Goal: Communication & Community: Answer question/provide support

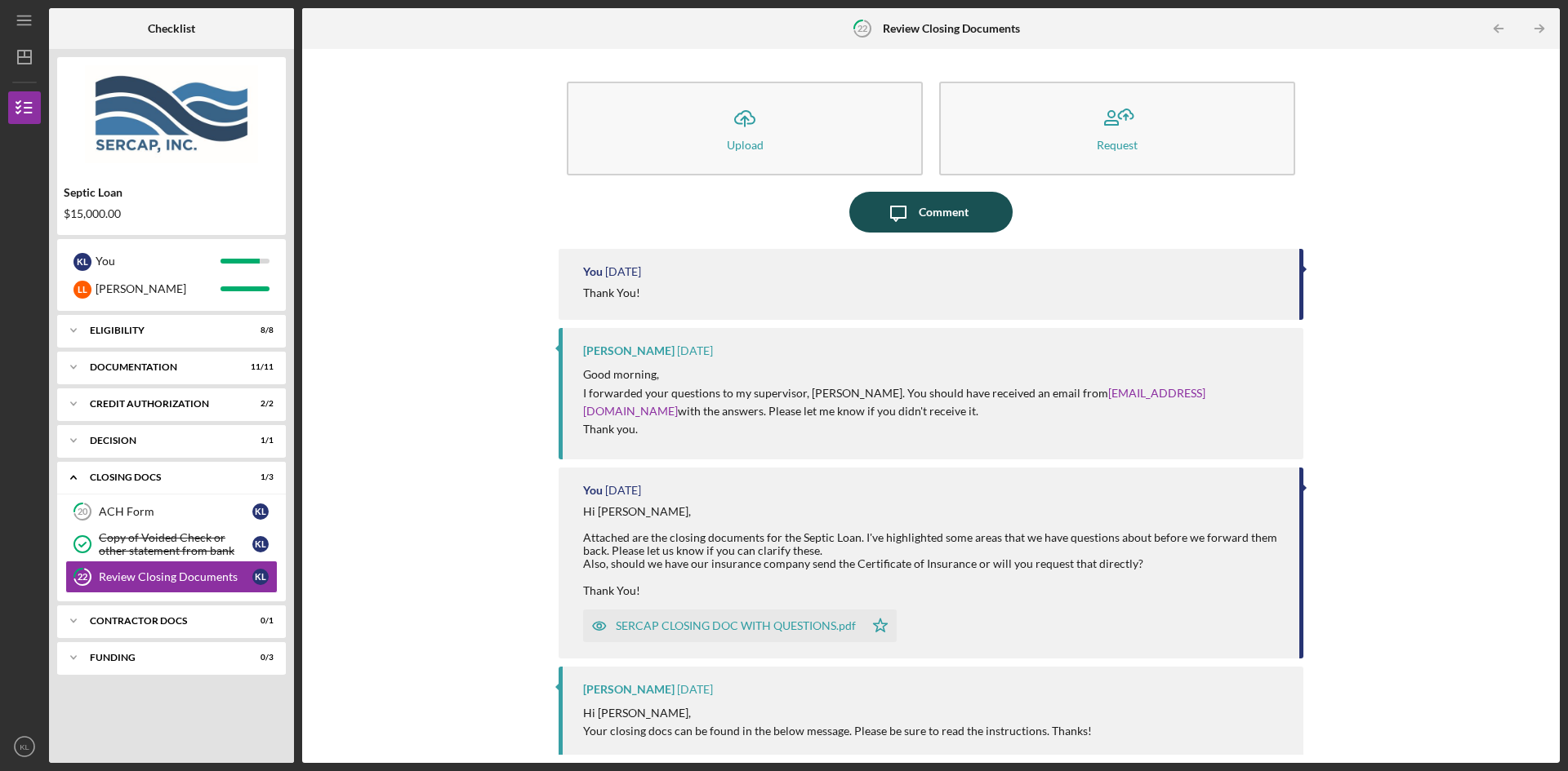
click at [937, 207] on div "Comment" at bounding box center [943, 213] width 50 height 41
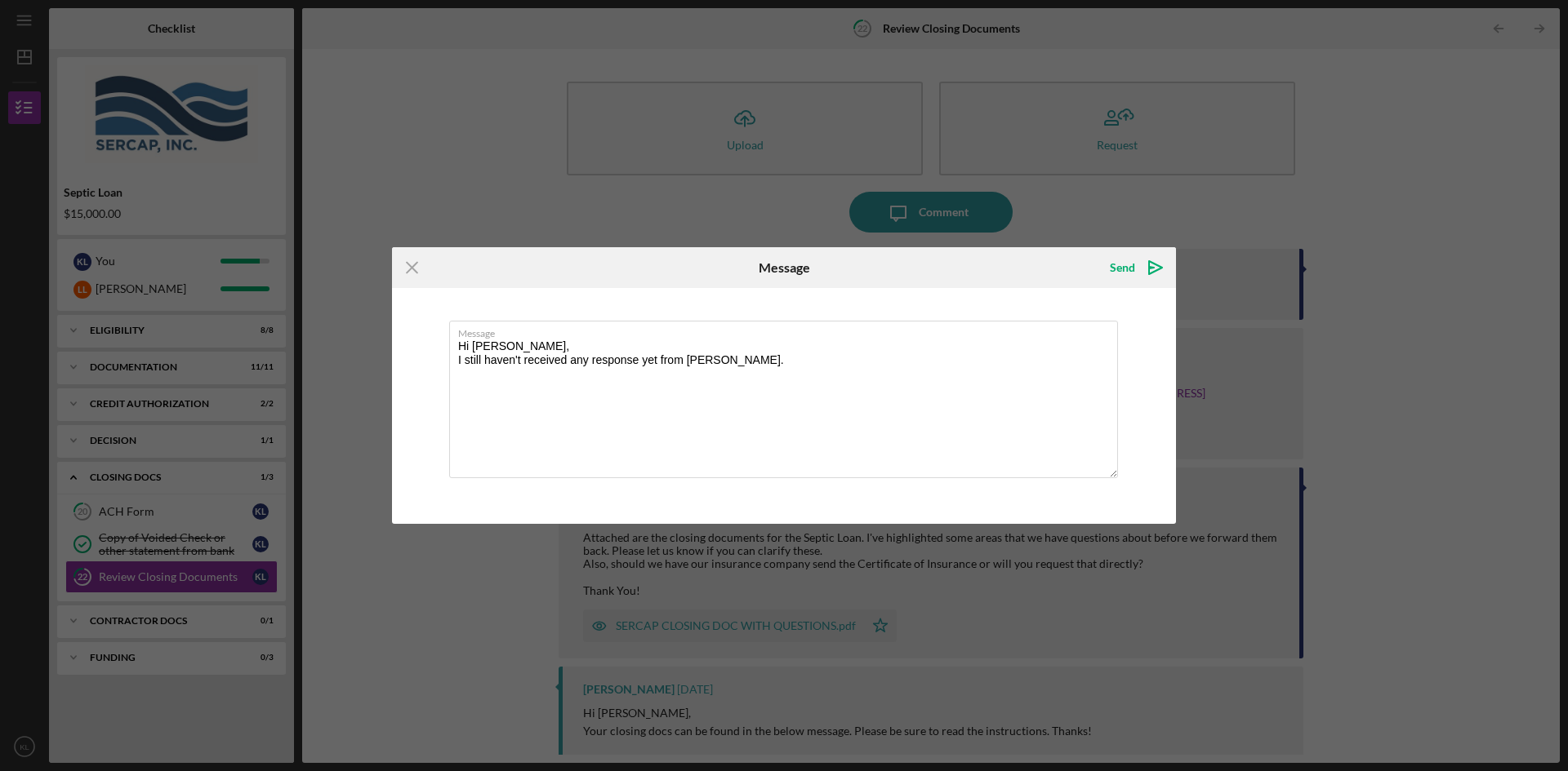
type textarea "Hi [PERSON_NAME], I still haven't received any response yet from [PERSON_NAME]."
drag, startPoint x: 926, startPoint y: 272, endPoint x: 916, endPoint y: 288, distance: 18.9
click at [916, 288] on form "Icon/Menu Close Message Send Icon/icon-invite-send Message Hi [PERSON_NAME], I …" at bounding box center [783, 385] width 784 height 276
click at [1030, 298] on div "Message Hi [PERSON_NAME], I still haven't received any response yet from [PERSO…" at bounding box center [783, 405] width 784 height 235
click at [1153, 268] on icon "Icon/icon-invite-send" at bounding box center [1156, 267] width 41 height 41
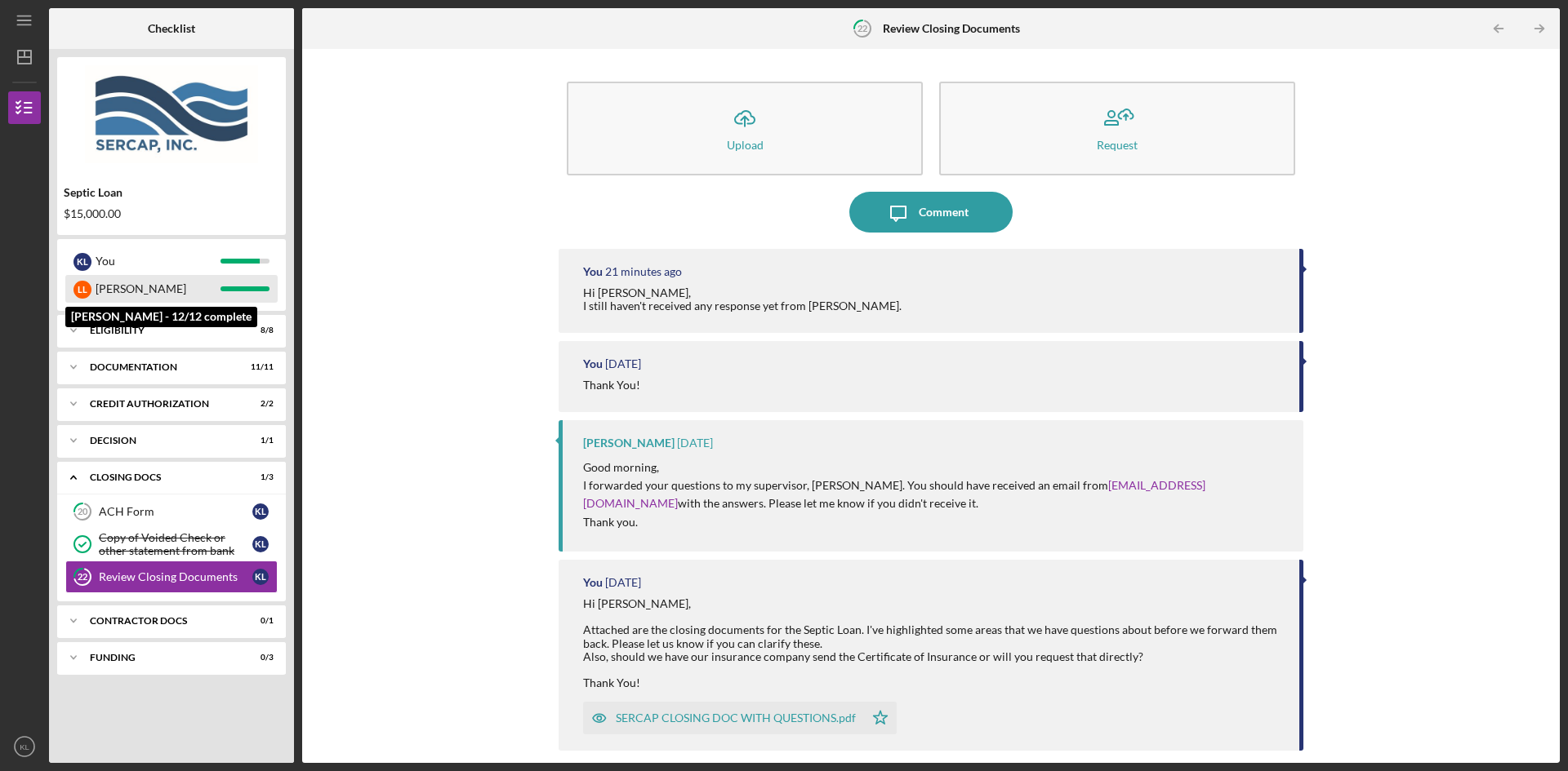
click at [263, 287] on div at bounding box center [245, 289] width 49 height 5
